Goal: Information Seeking & Learning: Compare options

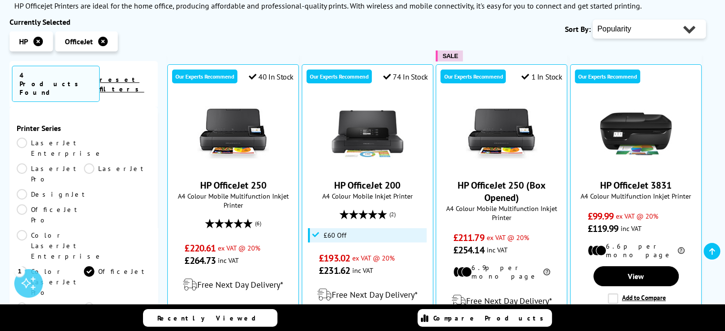
scroll to position [150, 0]
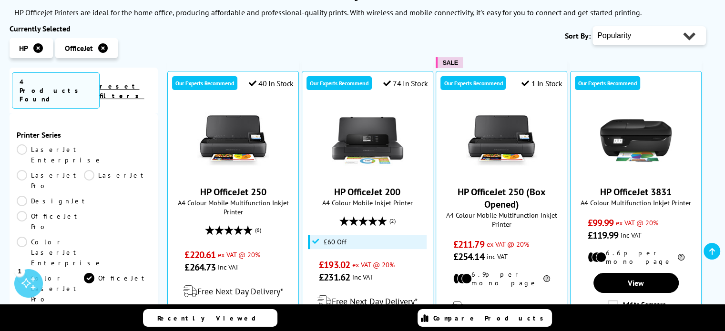
click at [20, 309] on link "ENVY" at bounding box center [50, 319] width 67 height 21
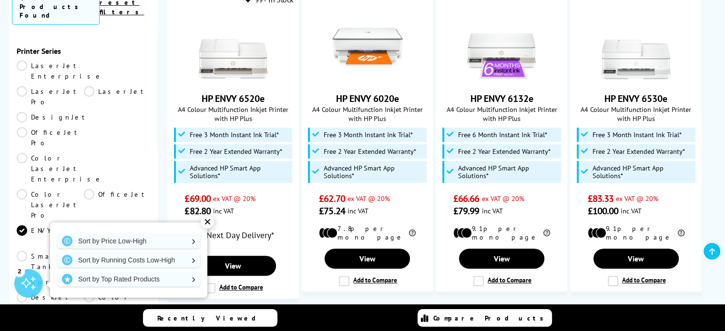
scroll to position [216, 0]
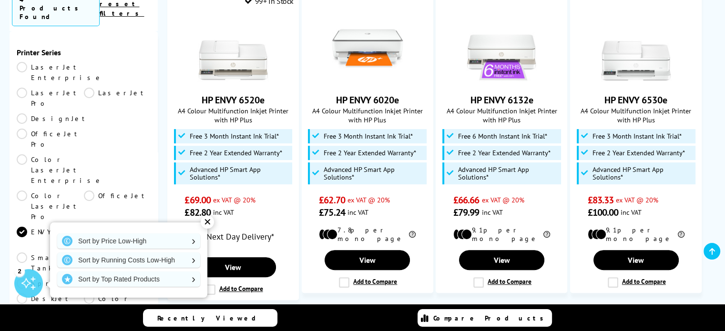
click at [210, 226] on div "✕" at bounding box center [207, 221] width 13 height 13
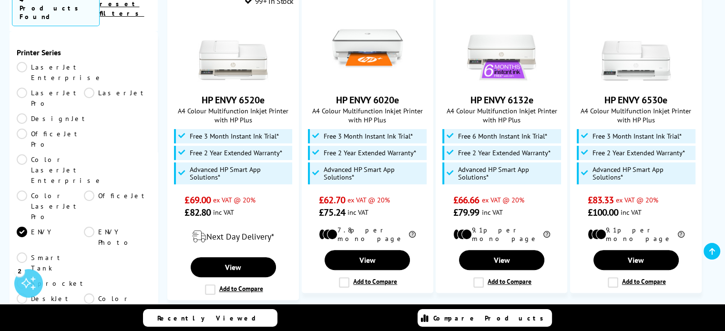
click at [47, 129] on link "OfficeJet Pro" at bounding box center [50, 139] width 67 height 21
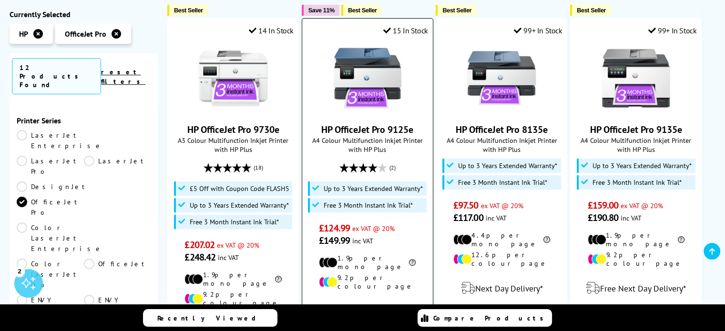
click at [368, 74] on img at bounding box center [367, 77] width 71 height 71
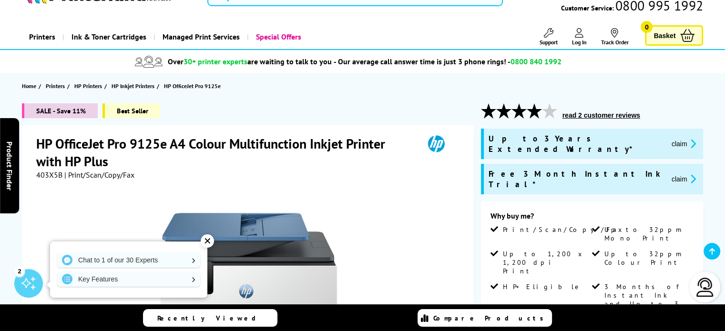
scroll to position [82, 0]
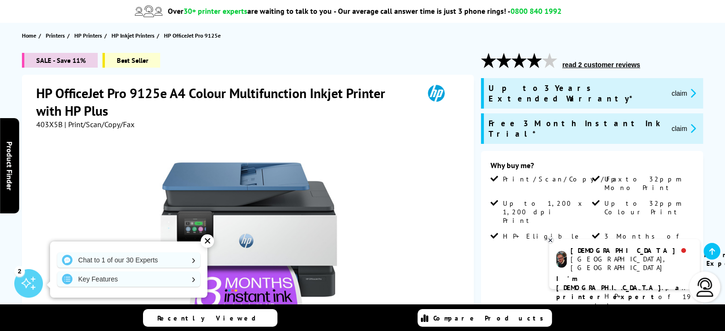
drag, startPoint x: 728, startPoint y: 18, endPoint x: 729, endPoint y: 23, distance: 4.9
click at [206, 240] on div "✕" at bounding box center [207, 240] width 13 height 13
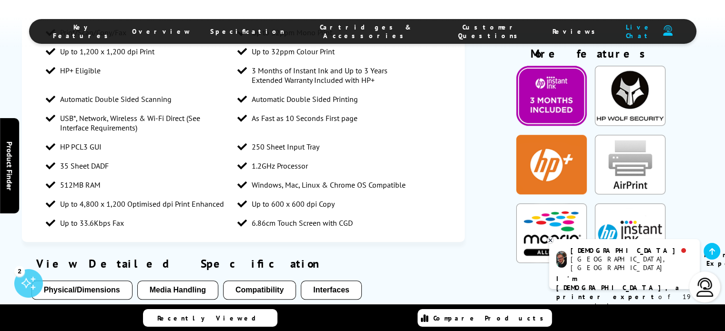
scroll to position [828, 0]
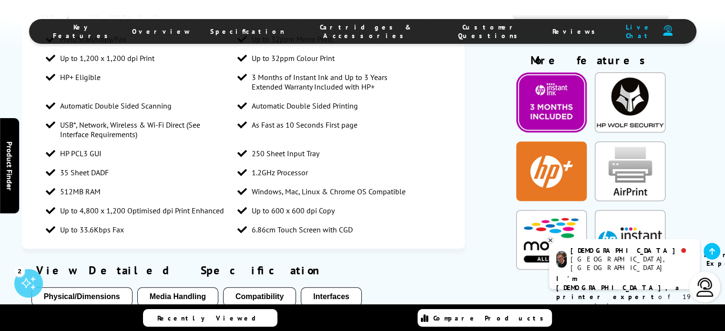
click at [549, 241] on icon at bounding box center [550, 240] width 6 height 7
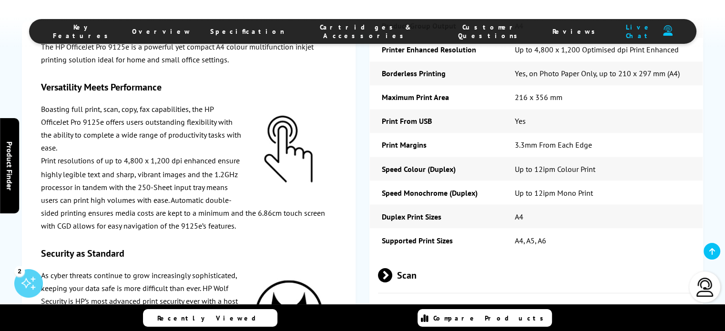
scroll to position [1722, 0]
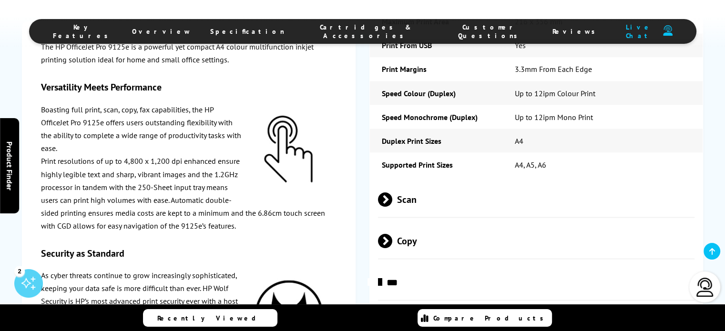
click at [392, 192] on span at bounding box center [392, 199] width 0 height 14
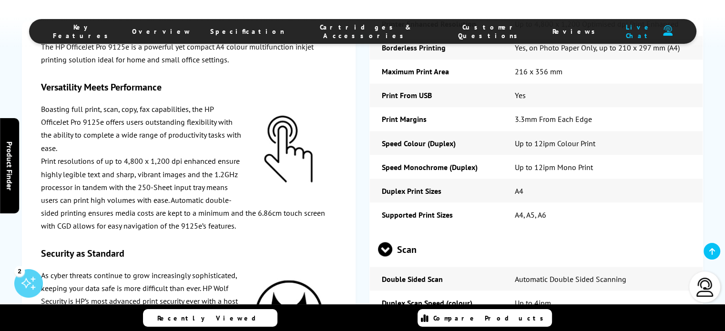
scroll to position [1664, 0]
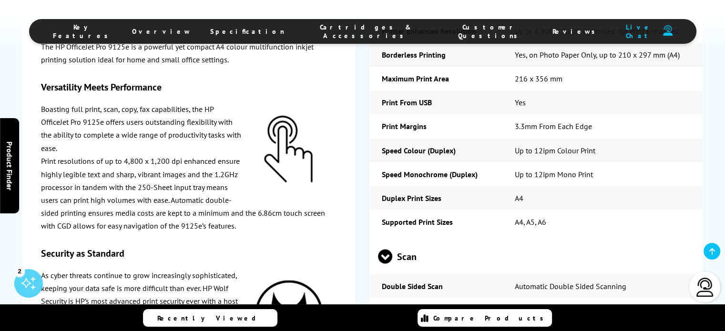
click at [387, 264] on span at bounding box center [385, 264] width 14 height 0
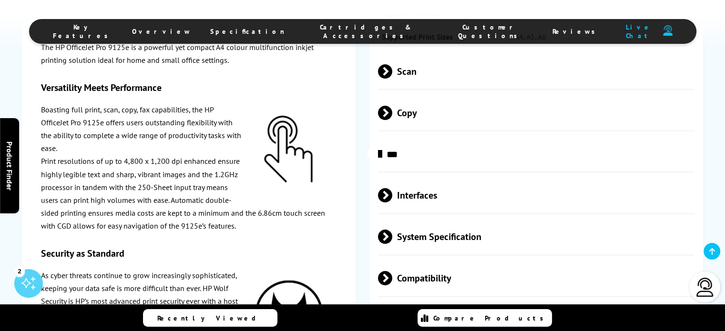
scroll to position [1894, 0]
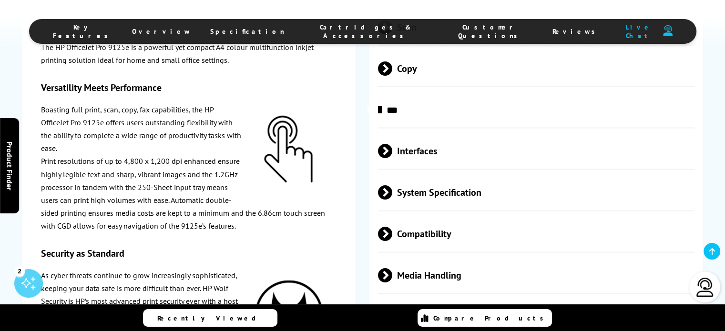
click at [392, 144] on span at bounding box center [392, 151] width 0 height 14
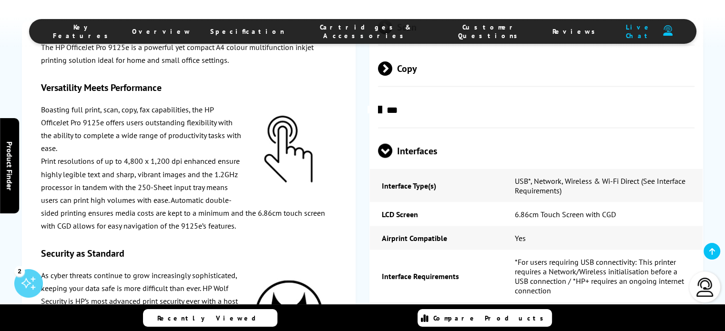
click at [394, 133] on span "Interfaces" at bounding box center [536, 151] width 316 height 36
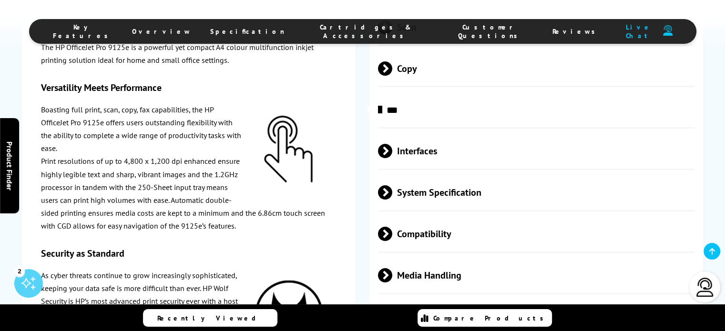
click at [392, 185] on span at bounding box center [392, 192] width 0 height 14
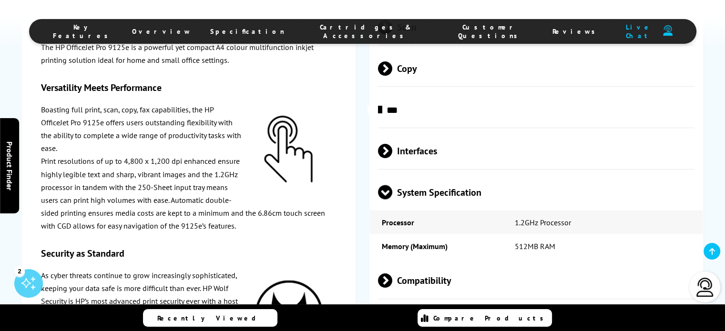
click at [388, 200] on span at bounding box center [385, 200] width 14 height 0
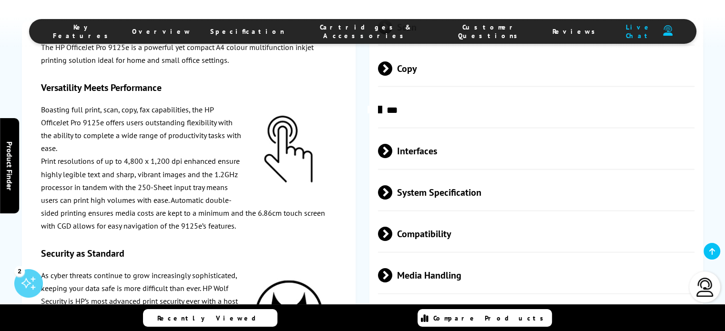
click at [392, 227] on span at bounding box center [392, 234] width 0 height 14
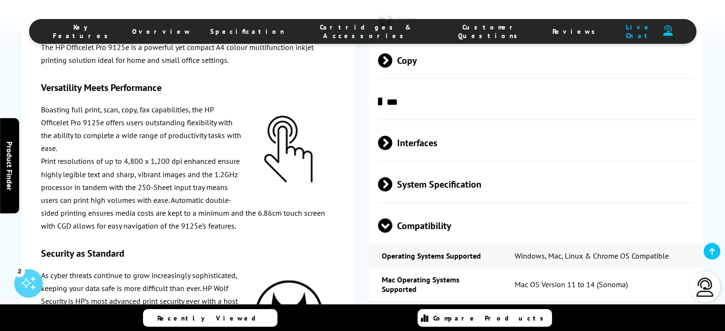
scroll to position [1966, 0]
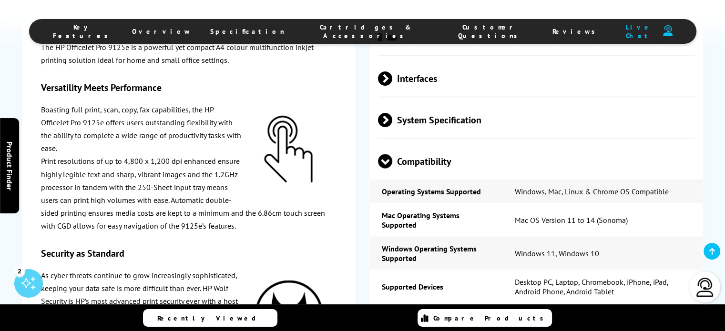
click at [385, 169] on span at bounding box center [385, 169] width 14 height 0
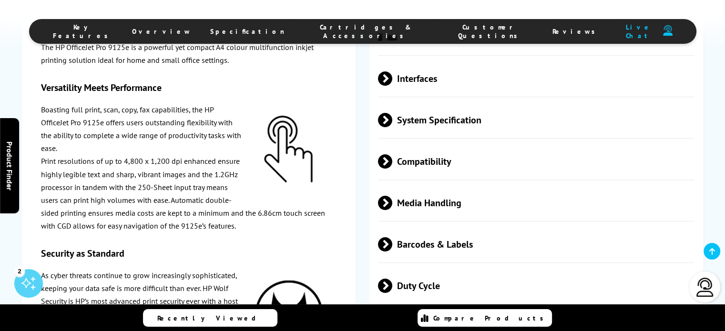
click at [392, 196] on span at bounding box center [392, 203] width 0 height 14
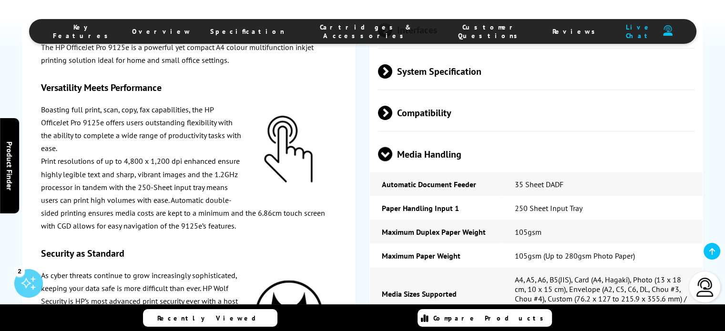
scroll to position [1935, 0]
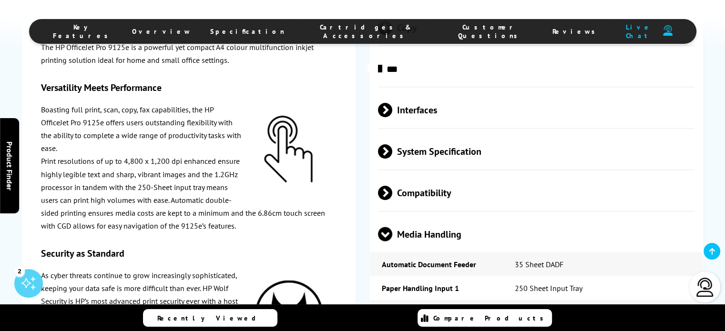
click at [387, 242] on span at bounding box center [385, 242] width 14 height 0
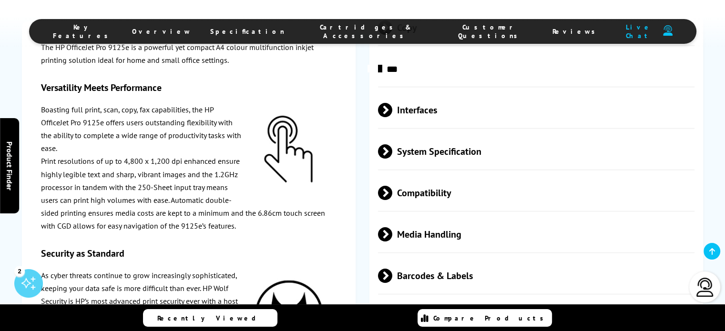
click at [392, 269] on span at bounding box center [392, 276] width 0 height 14
click at [383, 283] on span at bounding box center [385, 283] width 14 height 0
click at [392, 310] on span at bounding box center [392, 317] width 0 height 14
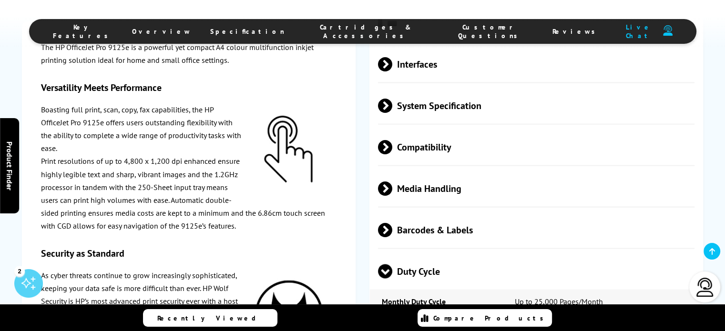
scroll to position [2012, 0]
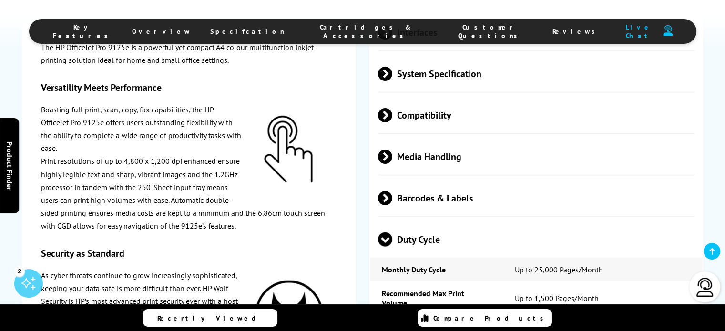
click at [386, 247] on span at bounding box center [385, 247] width 14 height 0
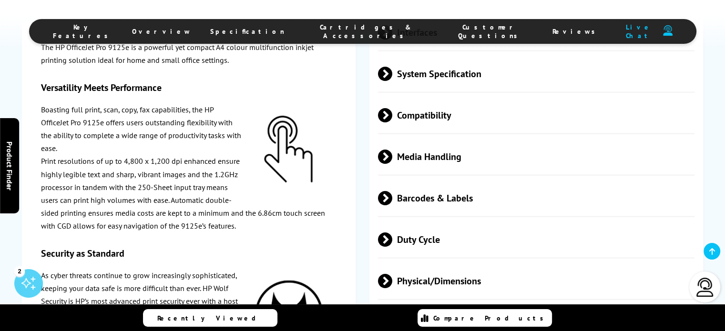
click at [392, 315] on span at bounding box center [392, 322] width 0 height 14
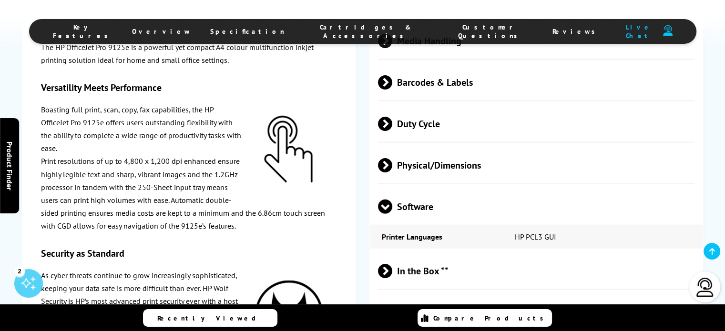
scroll to position [2134, 0]
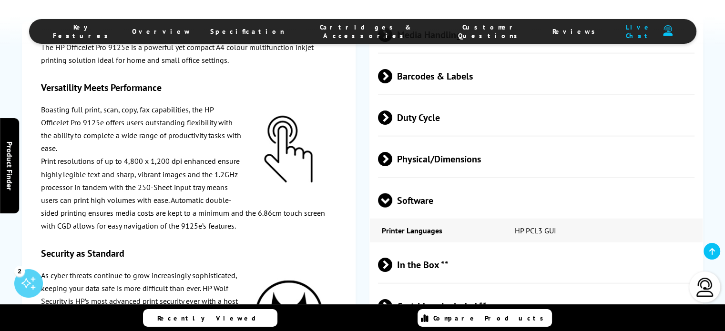
click at [385, 208] on span at bounding box center [385, 208] width 14 height 0
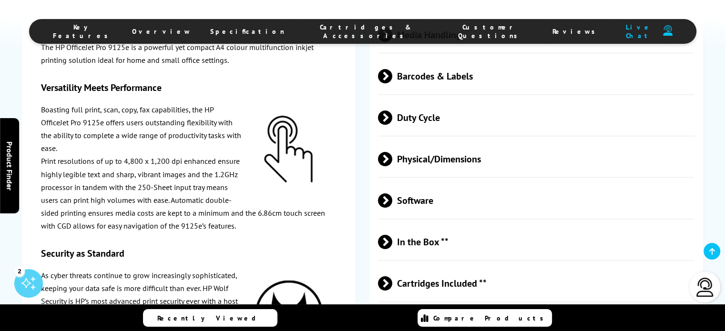
click at [392, 235] on span at bounding box center [392, 242] width 0 height 14
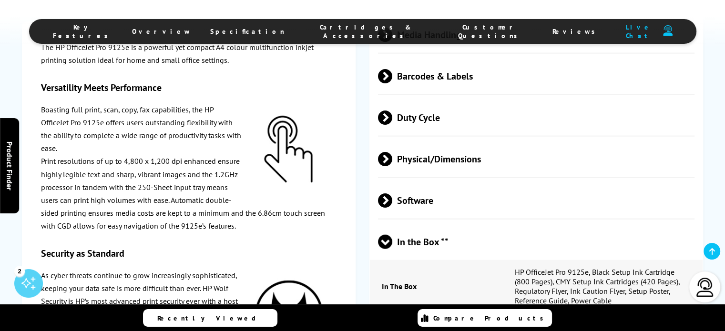
click at [386, 249] on span at bounding box center [385, 249] width 14 height 0
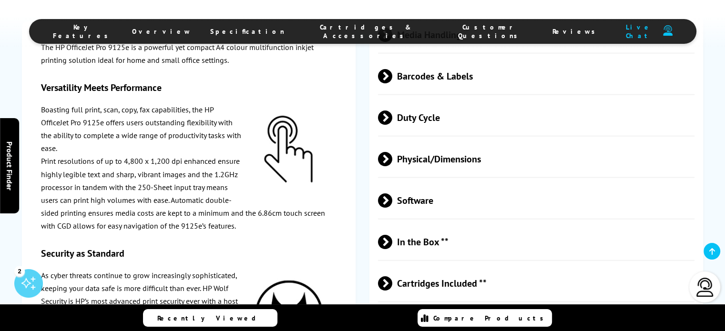
click at [392, 276] on span at bounding box center [392, 283] width 0 height 14
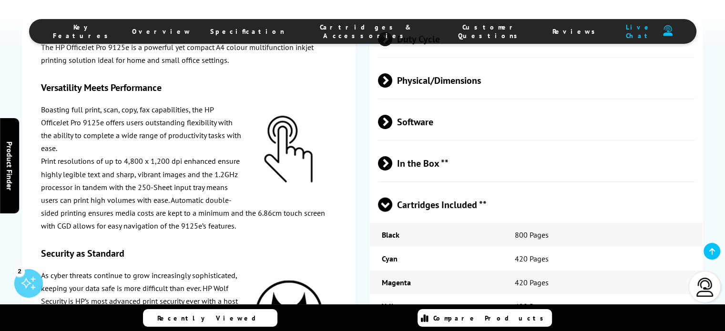
scroll to position [2226, 0]
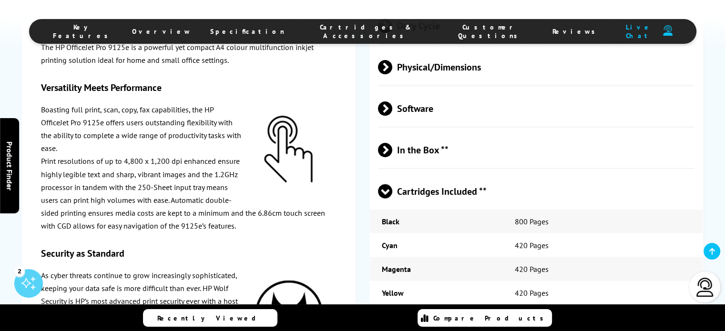
click at [384, 199] on span at bounding box center [385, 199] width 14 height 0
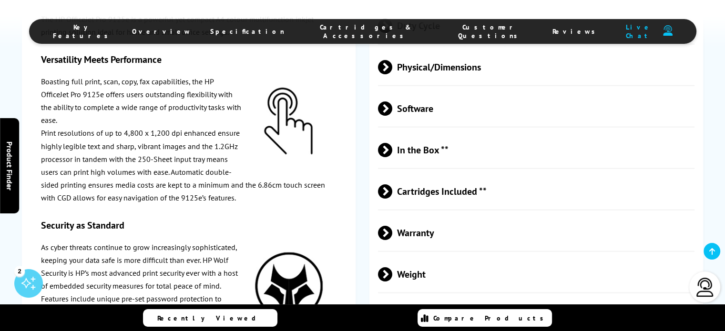
click at [392, 226] on span at bounding box center [392, 233] width 0 height 14
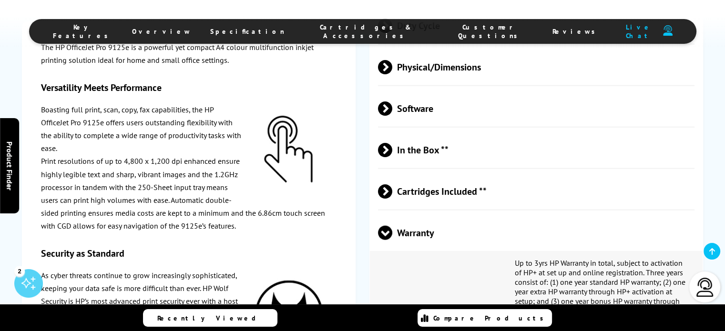
click at [389, 240] on span at bounding box center [385, 240] width 14 height 0
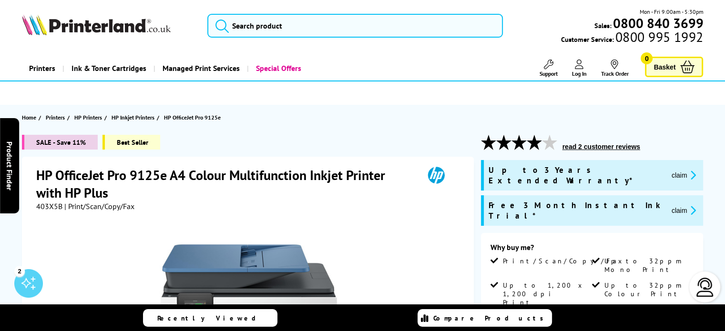
scroll to position [95, 0]
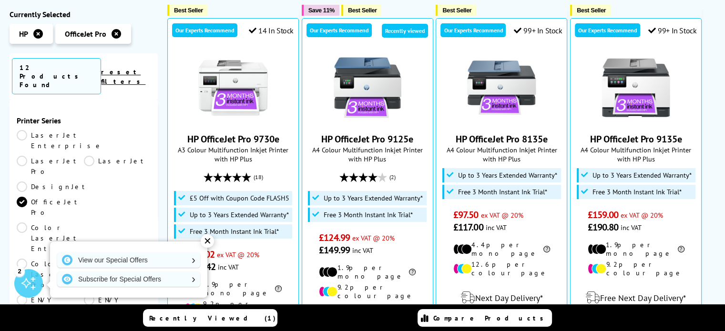
drag, startPoint x: 20, startPoint y: 157, endPoint x: 21, endPoint y: 168, distance: 11.0
click at [20, 197] on link "OfficeJet Pro" at bounding box center [50, 207] width 67 height 21
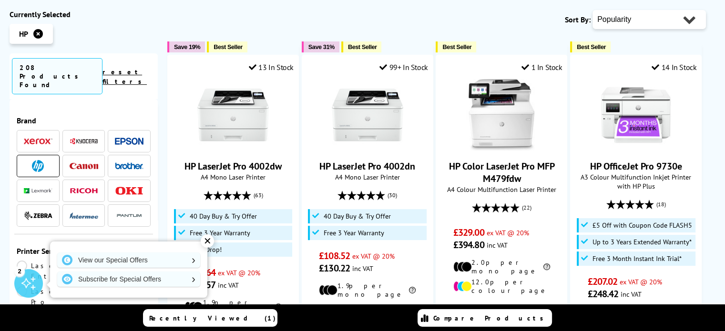
click at [210, 241] on div "✕" at bounding box center [207, 240] width 13 height 13
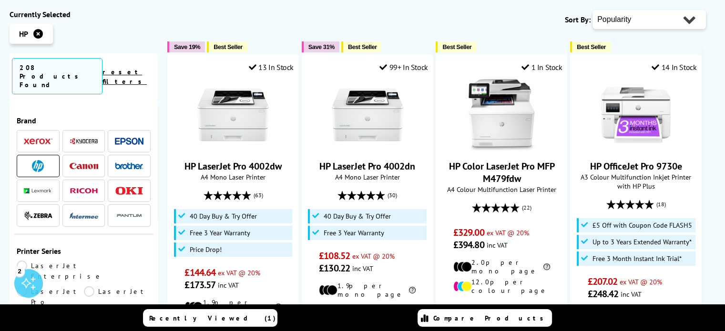
click at [37, 160] on img at bounding box center [38, 166] width 12 height 12
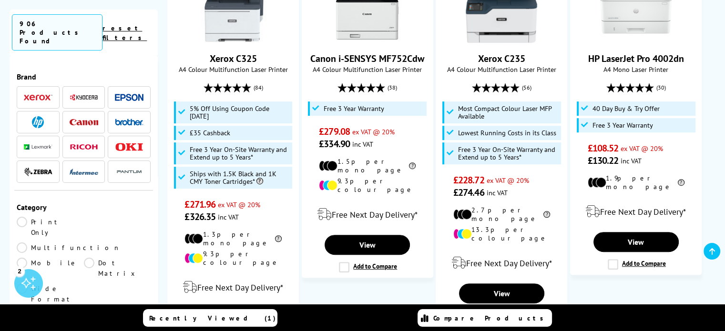
scroll to position [435, 0]
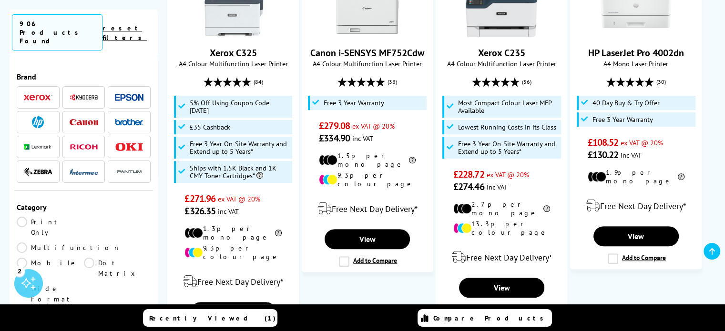
click at [39, 116] on img at bounding box center [38, 122] width 12 height 12
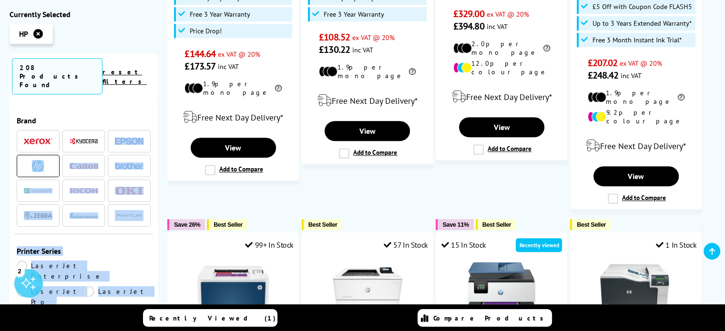
drag, startPoint x: 158, startPoint y: 123, endPoint x: 154, endPoint y: 133, distance: 10.1
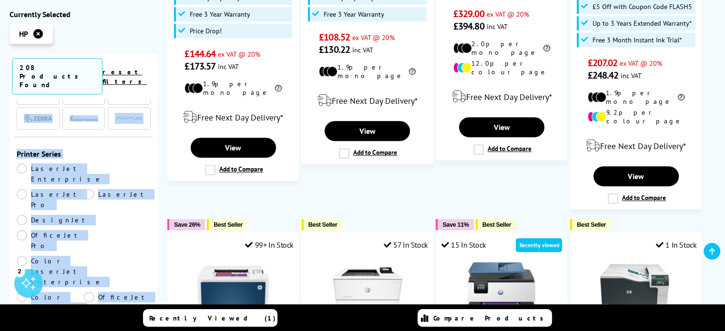
scroll to position [149, 0]
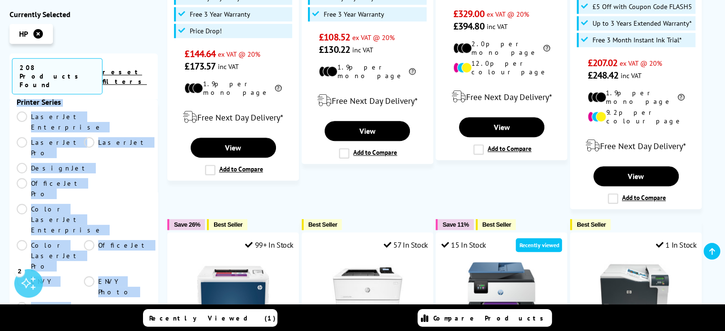
click at [145, 233] on ul "LaserJet Enterprise LaserJet Pro LaserJet DesignJet OfficeJet Pro Color LaserJe…" at bounding box center [84, 259] width 134 height 294
click at [21, 276] on link "ENVY" at bounding box center [50, 286] width 67 height 21
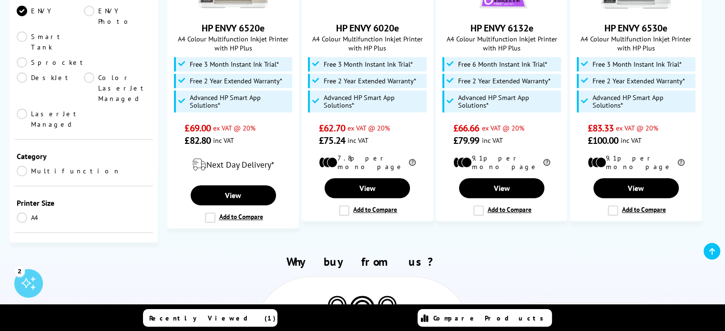
scroll to position [269, 0]
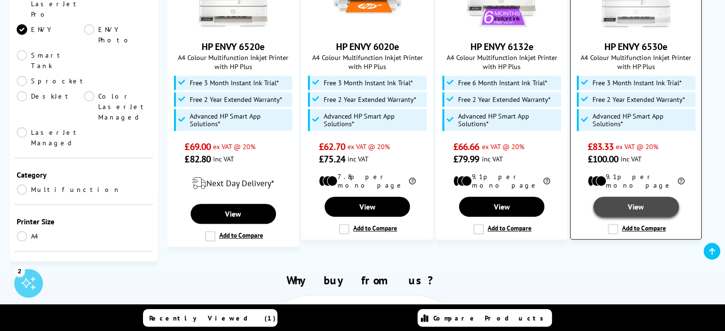
click at [631, 200] on link "View" at bounding box center [635, 207] width 85 height 20
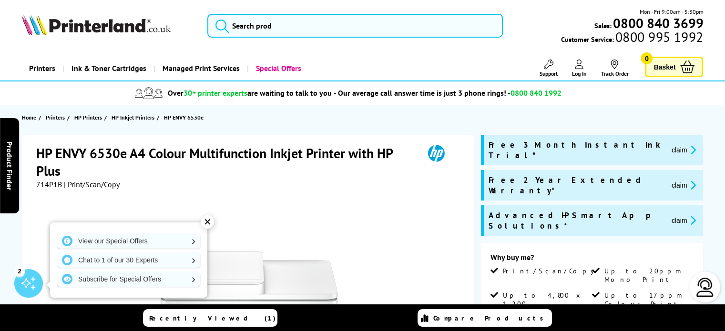
click at [209, 222] on div "✕" at bounding box center [207, 221] width 13 height 13
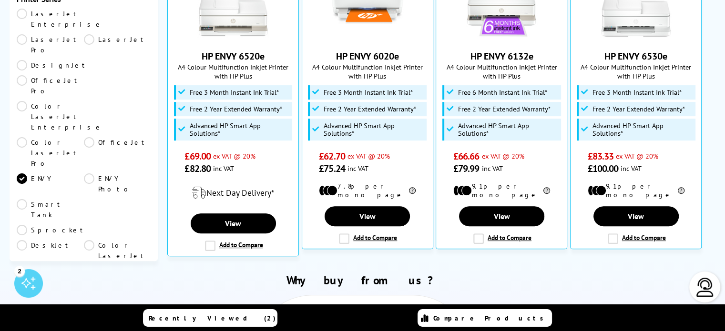
click at [23, 173] on link "ENVY" at bounding box center [50, 183] width 67 height 21
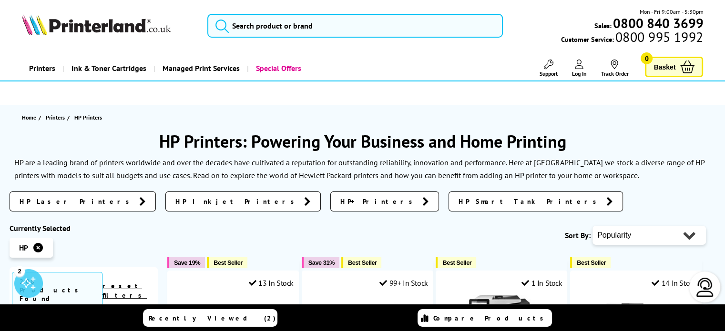
click at [40, 247] on icon at bounding box center [38, 248] width 10 height 10
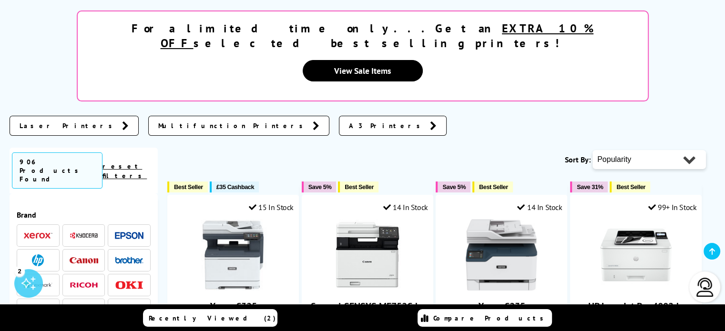
scroll to position [261, 0]
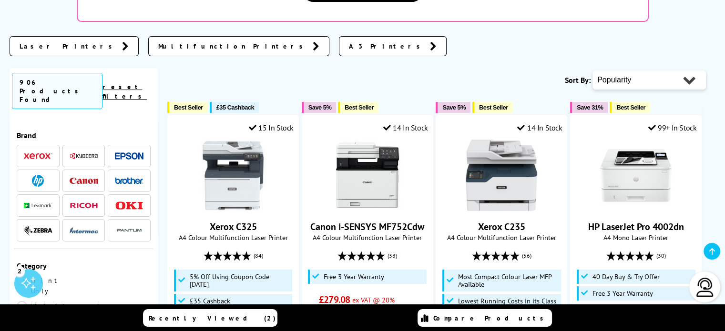
click at [127, 175] on span at bounding box center [129, 181] width 29 height 12
